Goal: Information Seeking & Learning: Learn about a topic

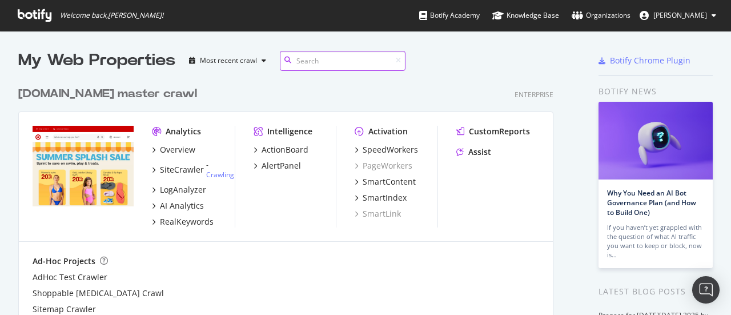
click at [309, 59] on input at bounding box center [343, 61] width 126 height 20
type input "hello kitty"
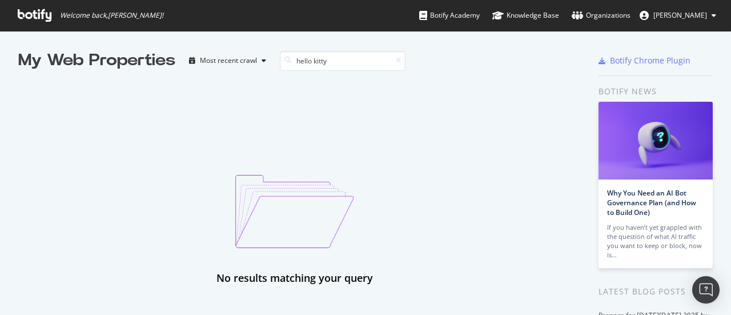
click at [42, 20] on icon at bounding box center [35, 15] width 34 height 13
click at [38, 10] on icon at bounding box center [35, 15] width 34 height 13
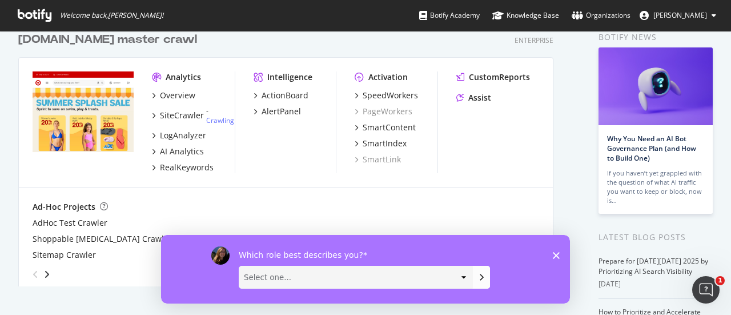
scroll to position [54, 0]
click at [199, 169] on div "RealKeywords" at bounding box center [187, 167] width 54 height 11
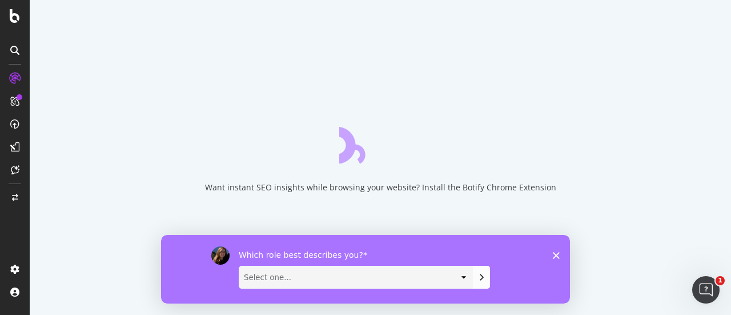
click at [552, 253] on div "Which role best describes you? Select one... Analyst/BI C-level Leadership Cont…" at bounding box center [365, 268] width 409 height 69
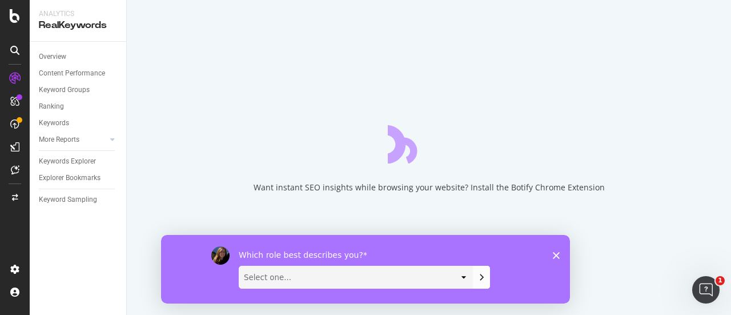
click at [555, 253] on polygon "Close survey" at bounding box center [556, 254] width 7 height 7
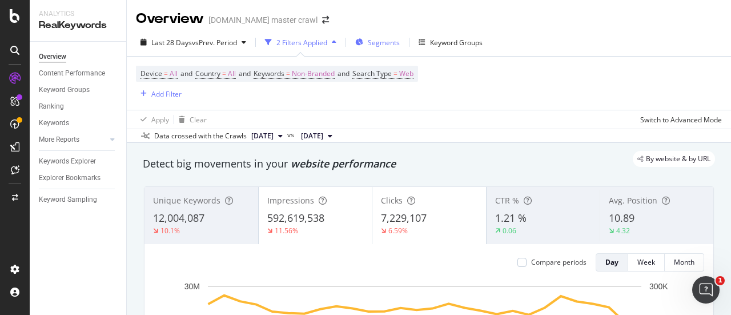
click at [381, 38] on span "Segments" at bounding box center [384, 43] width 32 height 10
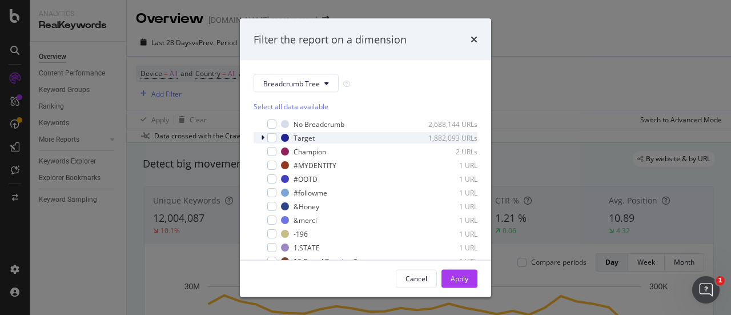
click at [264, 138] on icon "modal" at bounding box center [262, 137] width 3 height 7
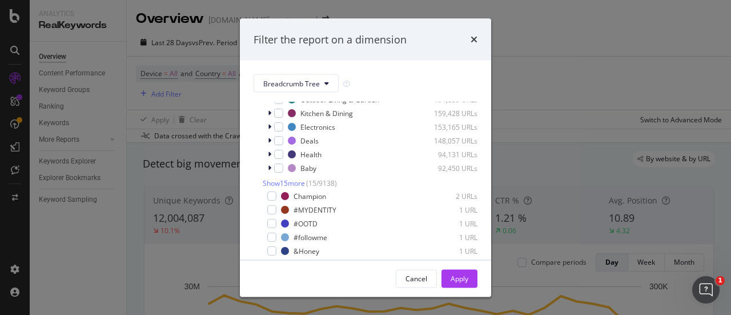
scroll to position [176, 0]
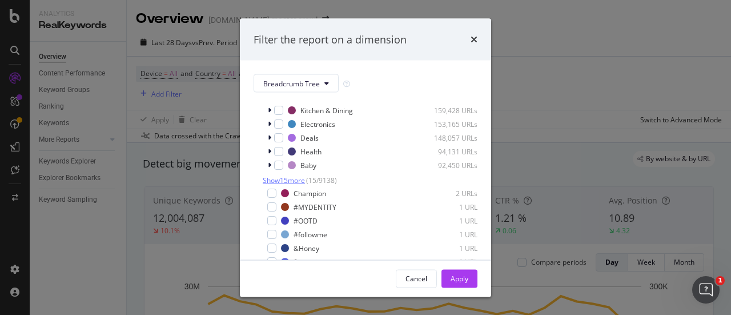
click at [295, 185] on span "Show 15 more" at bounding box center [284, 180] width 42 height 10
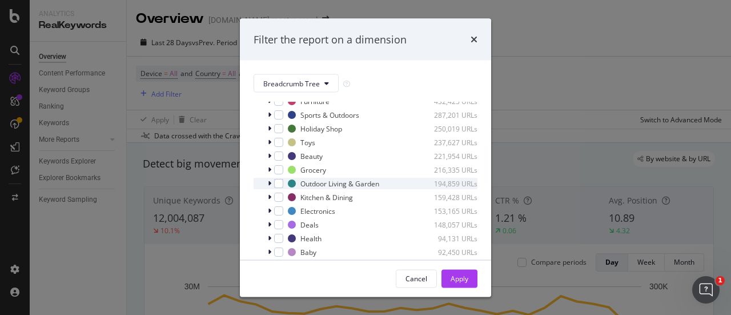
scroll to position [88, 0]
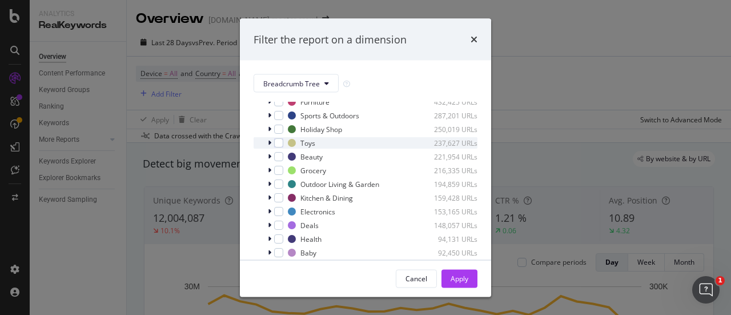
click at [267, 148] on div "Toys 237,627 URLs" at bounding box center [365, 142] width 224 height 11
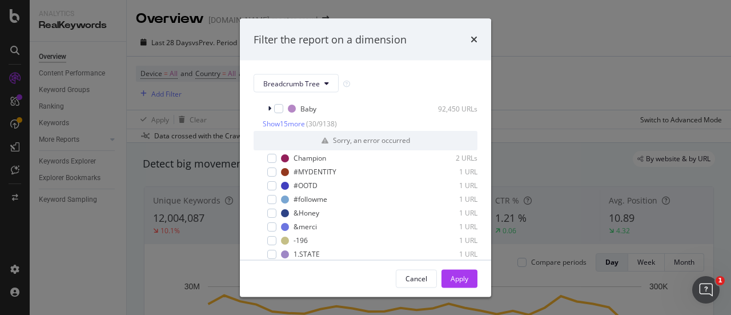
scroll to position [256, 0]
click at [417, 284] on div "Cancel" at bounding box center [416, 278] width 22 height 16
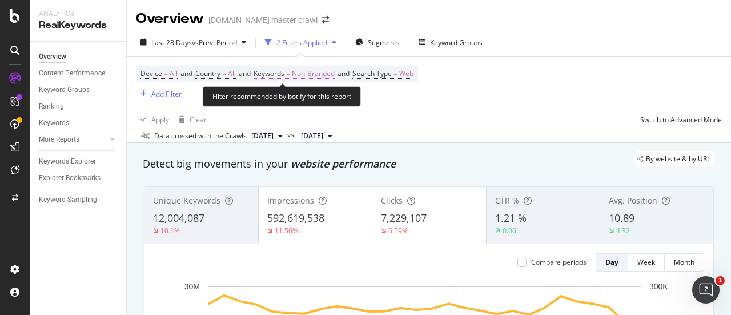
click at [312, 71] on span "Non-Branded" at bounding box center [313, 74] width 43 height 16
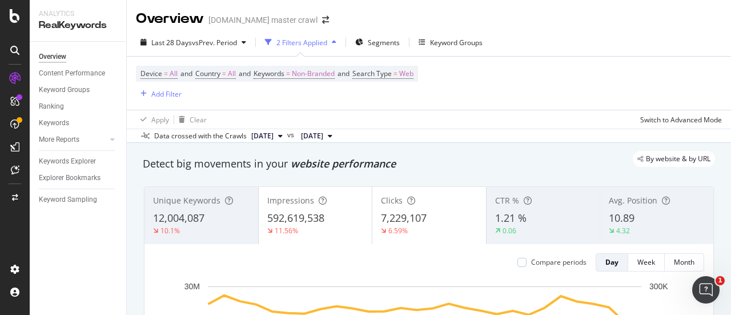
click at [418, 99] on div "Device = All and Country = All and Keywords = Non-Branded and Search Type = Web…" at bounding box center [277, 83] width 282 height 35
click at [170, 92] on div "Add Filter" at bounding box center [166, 94] width 30 height 10
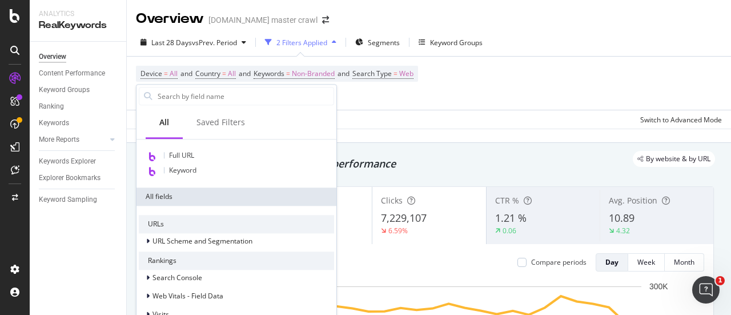
scroll to position [0, 0]
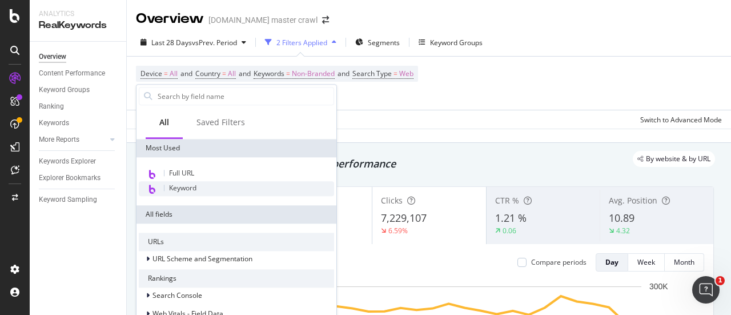
click at [191, 190] on span "Keyword" at bounding box center [182, 188] width 27 height 10
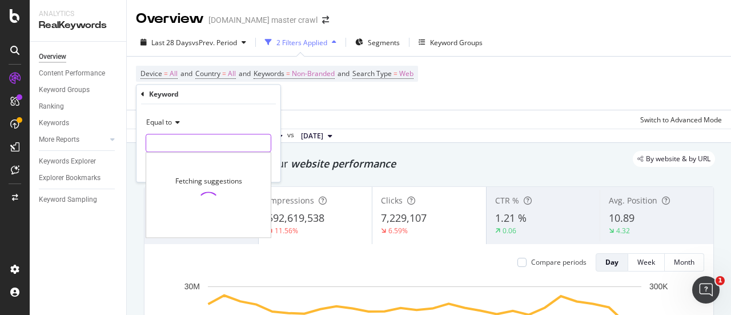
click at [176, 147] on input "text" at bounding box center [208, 143] width 124 height 18
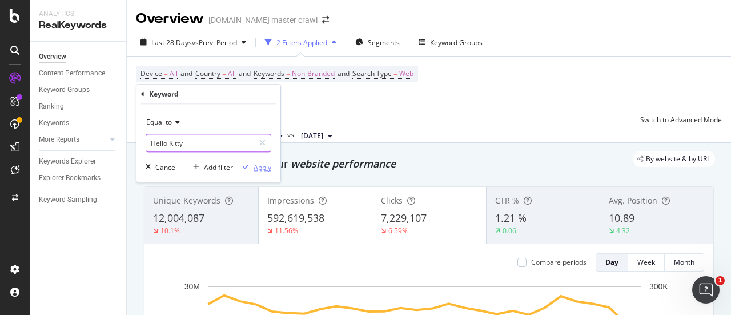
type input "Hello Kitty"
click at [264, 162] on div "Apply" at bounding box center [254, 167] width 33 height 10
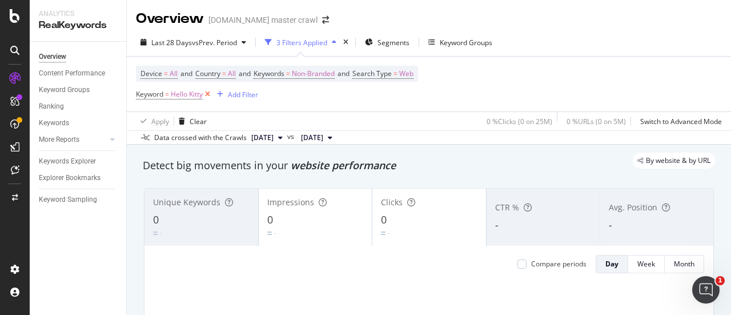
click at [207, 95] on icon at bounding box center [208, 93] width 10 height 11
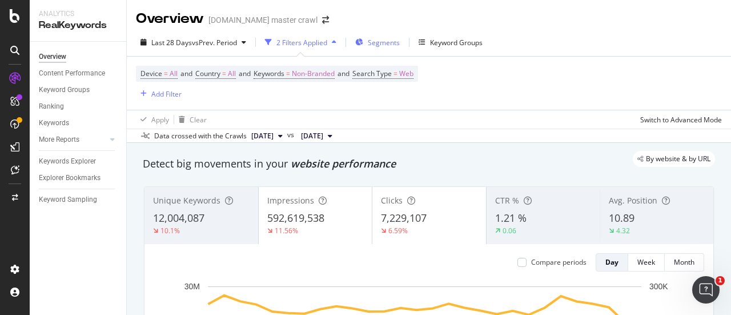
click at [379, 47] on div "Segments" at bounding box center [377, 42] width 45 height 17
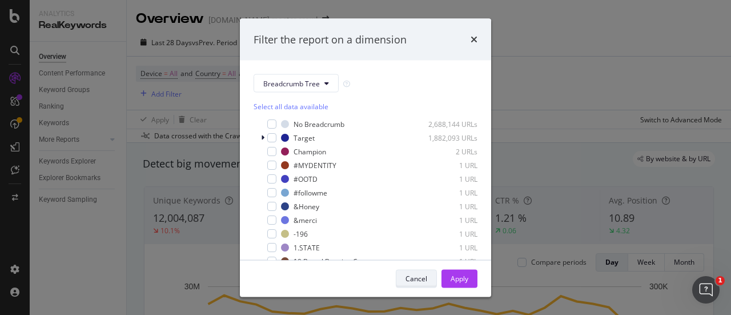
click at [420, 272] on div "Cancel" at bounding box center [416, 278] width 22 height 16
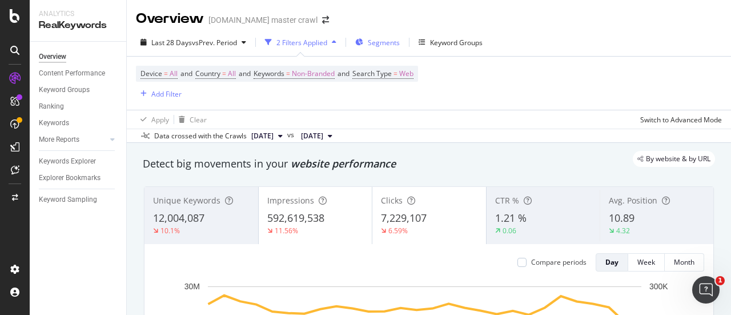
click at [391, 47] on div "Segments" at bounding box center [384, 43] width 32 height 10
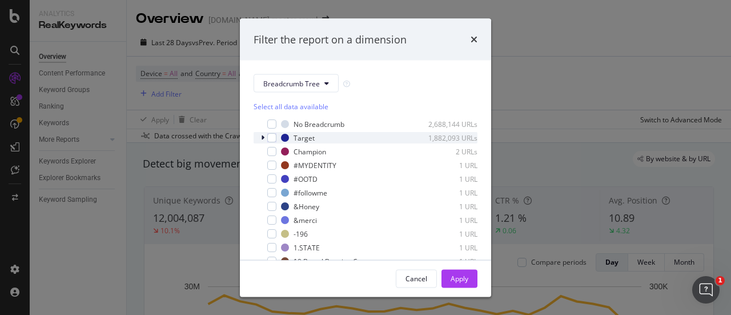
click at [261, 137] on icon "modal" at bounding box center [262, 137] width 3 height 7
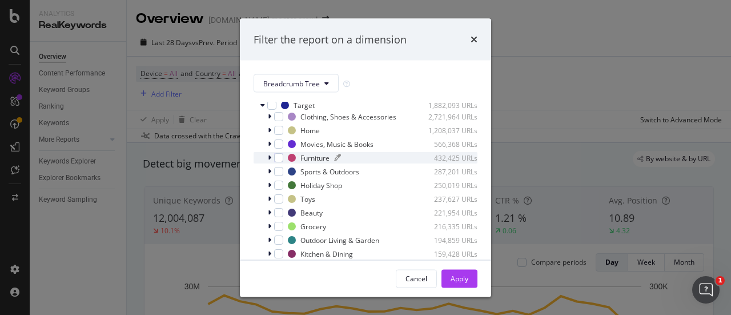
scroll to position [40, 0]
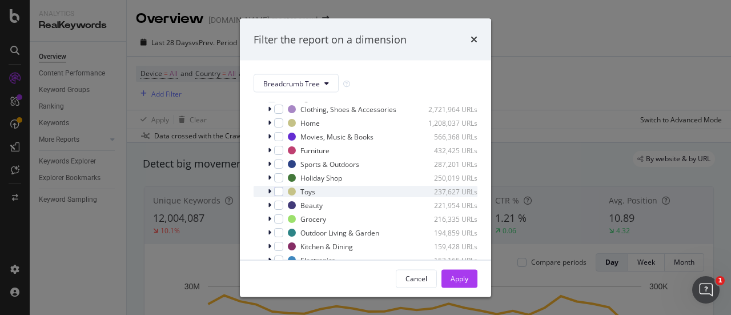
click at [269, 195] on icon "modal" at bounding box center [269, 191] width 3 height 7
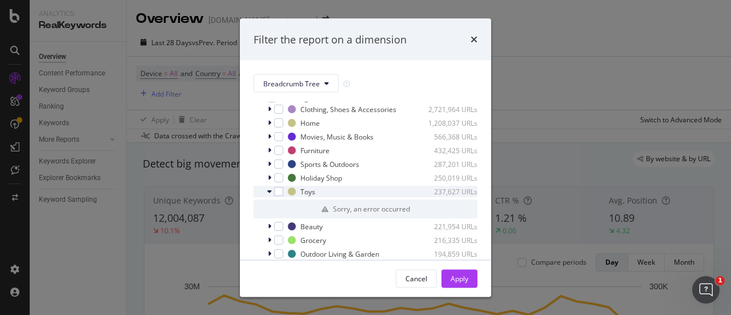
click at [266, 197] on div "Toys 237,627 URLs" at bounding box center [365, 191] width 224 height 11
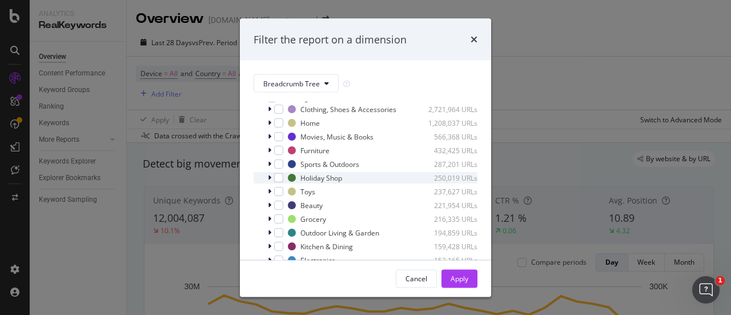
click at [269, 181] on icon "modal" at bounding box center [269, 177] width 3 height 7
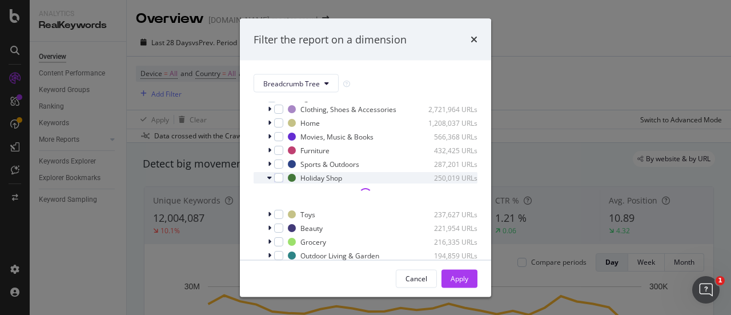
click at [269, 181] on icon "modal" at bounding box center [269, 177] width 5 height 7
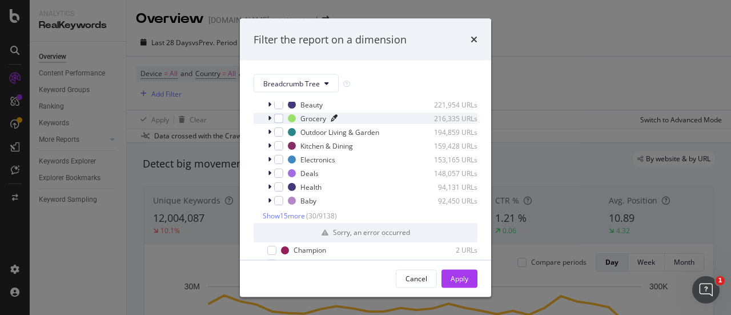
scroll to position [0, 0]
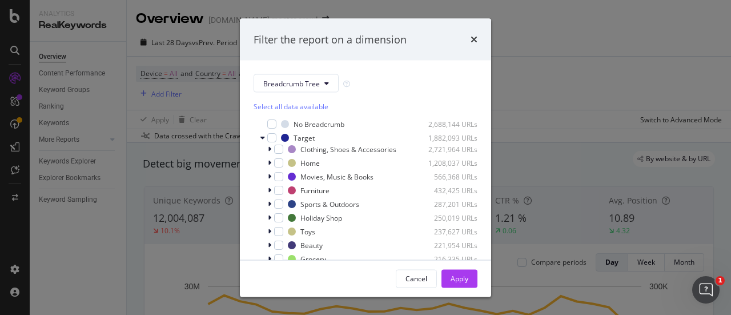
click at [570, 67] on div "Filter the report on a dimension Breadcrumb Tree Select all data available No B…" at bounding box center [365, 157] width 731 height 315
